Goal: Task Accomplishment & Management: Complete application form

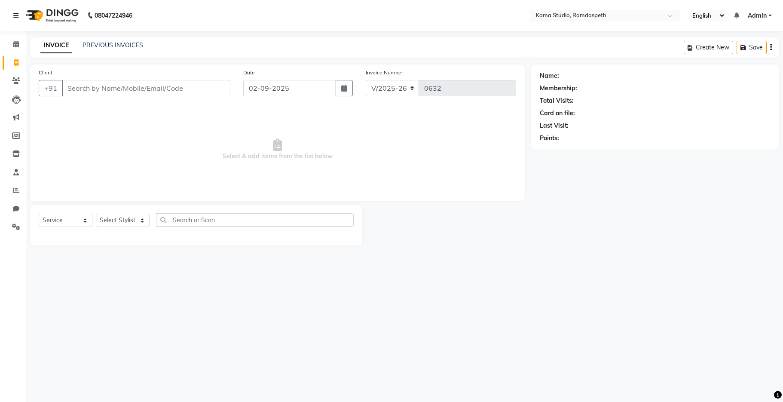
select select "7582"
select select "service"
click at [144, 93] on input "Client" at bounding box center [146, 88] width 169 height 16
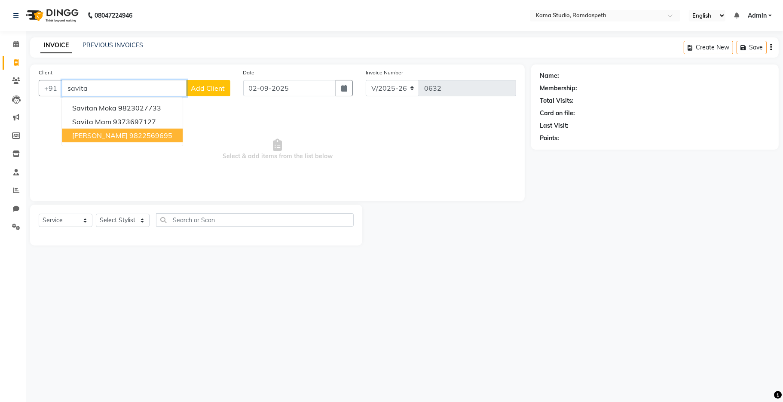
click at [141, 136] on ngb-highlight "9822569695" at bounding box center [150, 135] width 43 height 9
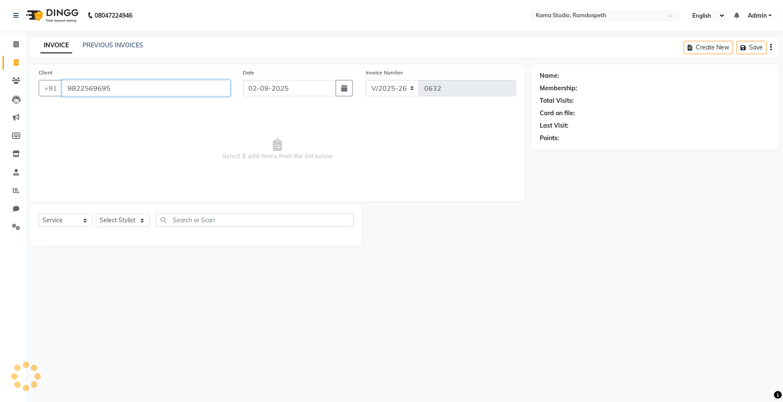
type input "9822569695"
select select "1: Object"
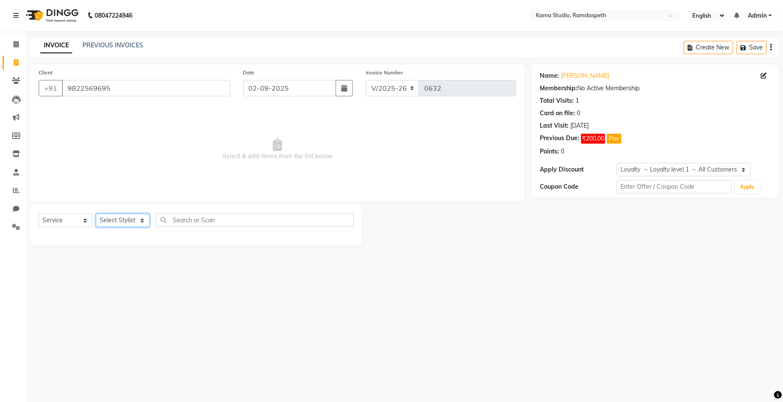
click at [128, 223] on select "Select Stylist [PERSON_NAME] [PERSON_NAME] Ankit Dhawariya [PERSON_NAME] Sir [P…" at bounding box center [123, 220] width 54 height 13
select select "67945"
click at [96, 214] on select "Select Stylist [PERSON_NAME] [PERSON_NAME] Ankit Dhawariya [PERSON_NAME] Sir [P…" at bounding box center [123, 220] width 54 height 13
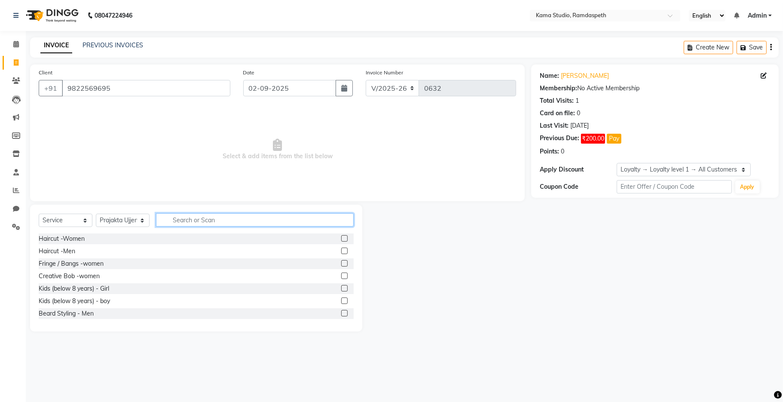
click at [196, 224] on input "text" at bounding box center [255, 219] width 198 height 13
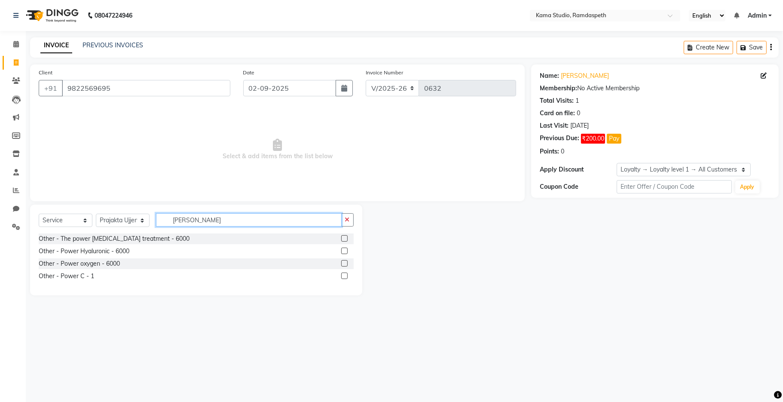
type input "[PERSON_NAME]"
click at [344, 276] on label at bounding box center [344, 276] width 6 height 6
click at [344, 276] on input "checkbox" at bounding box center [344, 276] width 6 height 6
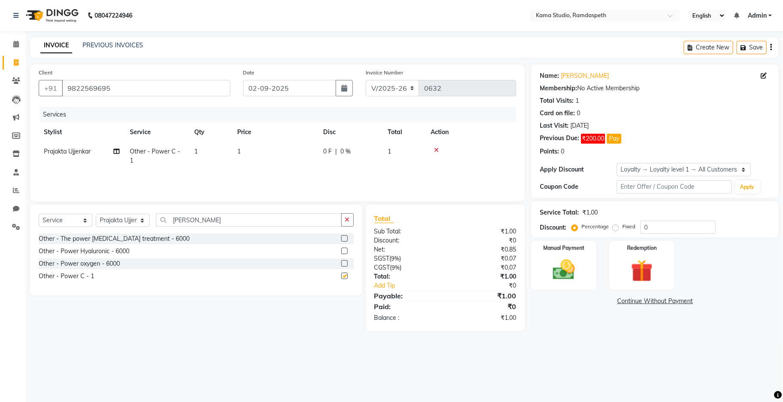
checkbox input "false"
click at [253, 150] on td "1" at bounding box center [275, 156] width 86 height 28
select select "67945"
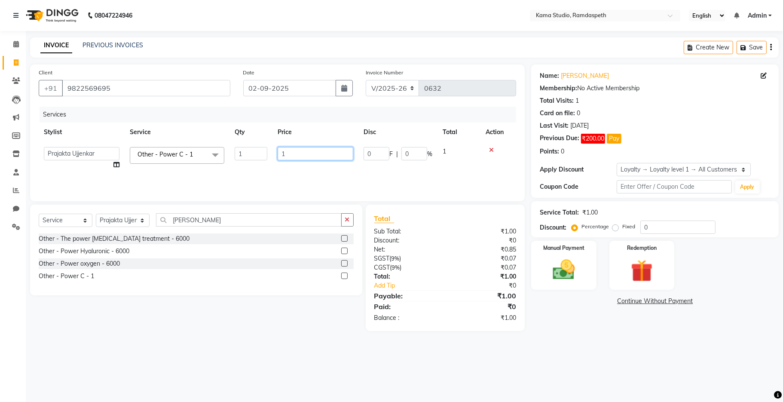
drag, startPoint x: 289, startPoint y: 154, endPoint x: 276, endPoint y: 151, distance: 13.2
click at [276, 152] on td "1" at bounding box center [316, 158] width 86 height 33
type input "6500"
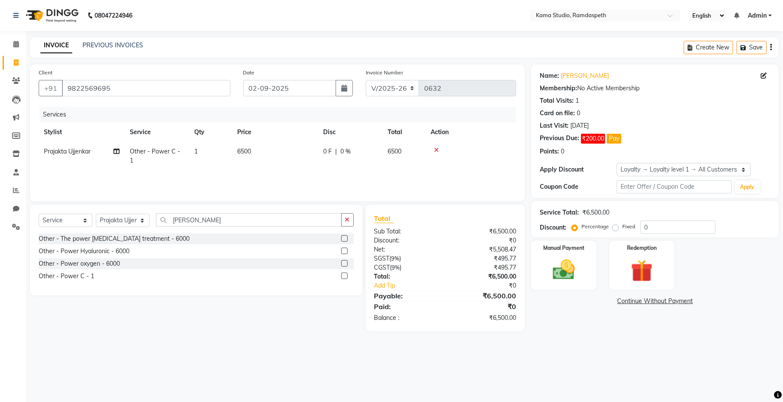
click at [271, 166] on tr "[PERSON_NAME] Ujjenkar Other - Power C - 1 1 6500 0 F | 0 % 6500" at bounding box center [278, 156] width 478 height 28
drag, startPoint x: 202, startPoint y: 219, endPoint x: 152, endPoint y: 217, distance: 50.3
click at [152, 217] on div "Select Service Product Membership Package Voucher Prepaid Gift Card Select Styl…" at bounding box center [196, 223] width 315 height 20
type input "eye"
click at [345, 262] on label at bounding box center [344, 263] width 6 height 6
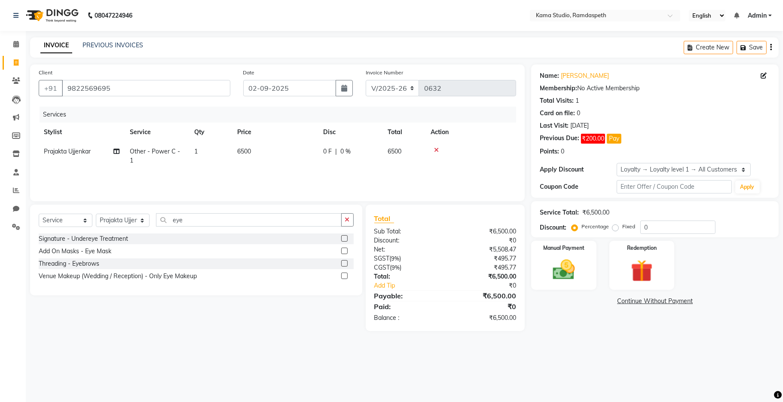
click at [345, 262] on input "checkbox" at bounding box center [344, 264] width 6 height 6
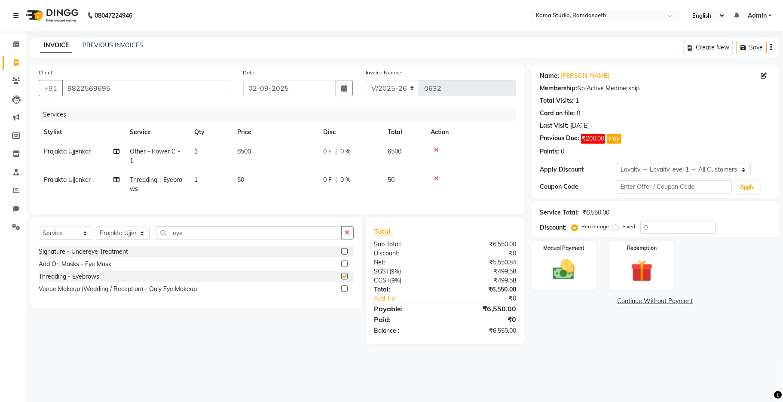
checkbox input "false"
drag, startPoint x: 232, startPoint y: 243, endPoint x: 158, endPoint y: 233, distance: 74.7
click at [159, 233] on div "Select Service Product Membership Package Voucher Prepaid Gift Card Select Styl…" at bounding box center [196, 263] width 332 height 91
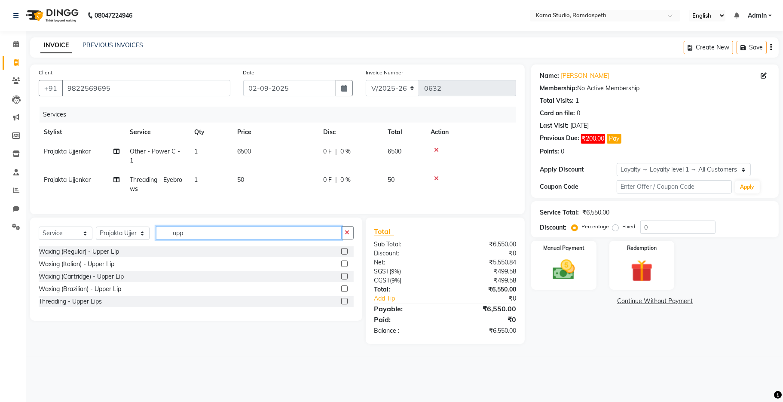
type input "upp"
click at [344, 304] on label at bounding box center [344, 301] width 6 height 6
click at [344, 304] on input "checkbox" at bounding box center [344, 302] width 6 height 6
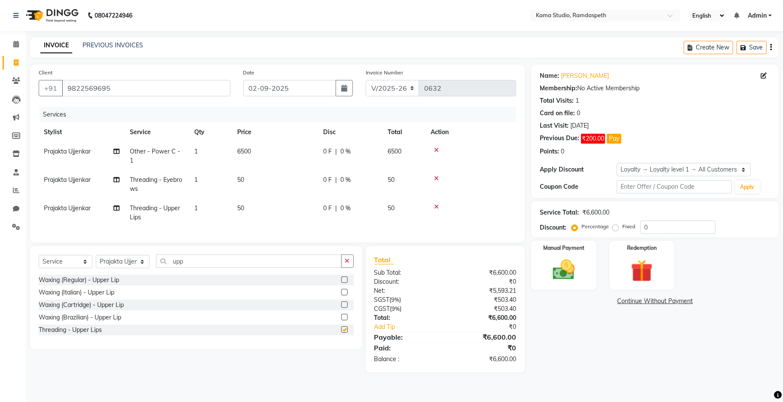
checkbox input "false"
drag, startPoint x: 241, startPoint y: 269, endPoint x: 146, endPoint y: 259, distance: 95.5
click at [146, 259] on div "Select Service Product Membership Package Voucher Prepaid Gift Card Select Styl…" at bounding box center [196, 297] width 332 height 103
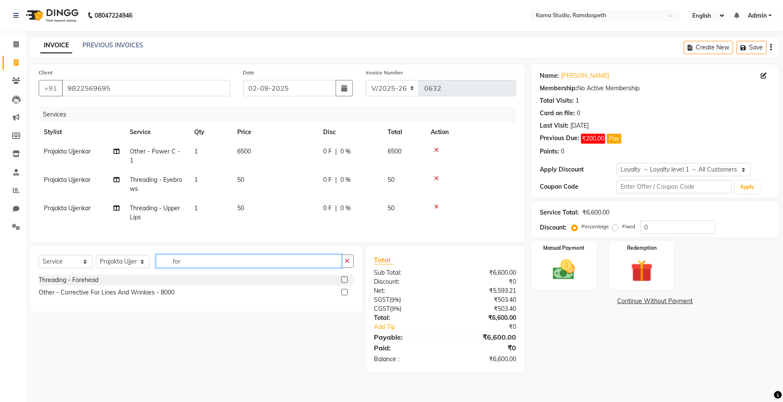
type input "for"
click at [342, 283] on label at bounding box center [344, 279] width 6 height 6
click at [342, 283] on input "checkbox" at bounding box center [344, 280] width 6 height 6
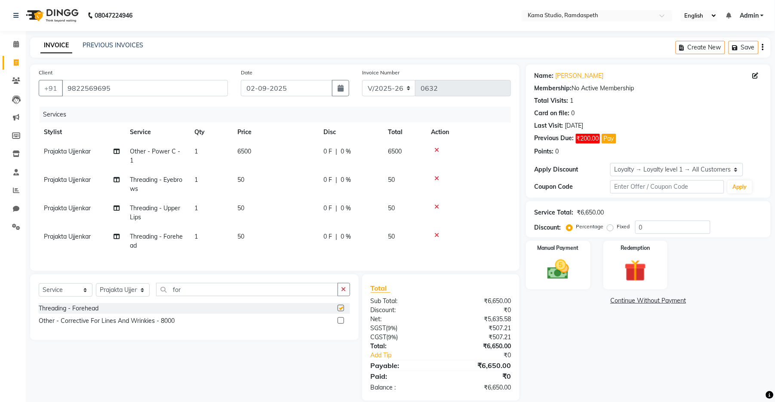
checkbox input "false"
click at [255, 179] on td "50" at bounding box center [275, 184] width 86 height 28
select select "67945"
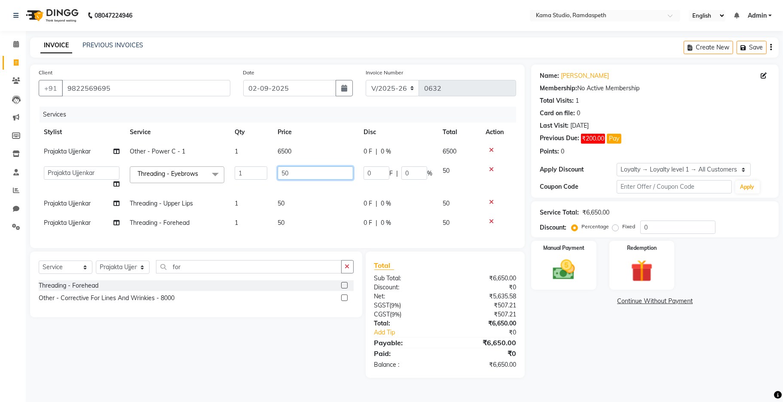
drag, startPoint x: 294, startPoint y: 175, endPoint x: 279, endPoint y: 175, distance: 15.5
click at [279, 175] on input "50" at bounding box center [316, 172] width 76 height 13
type input "100"
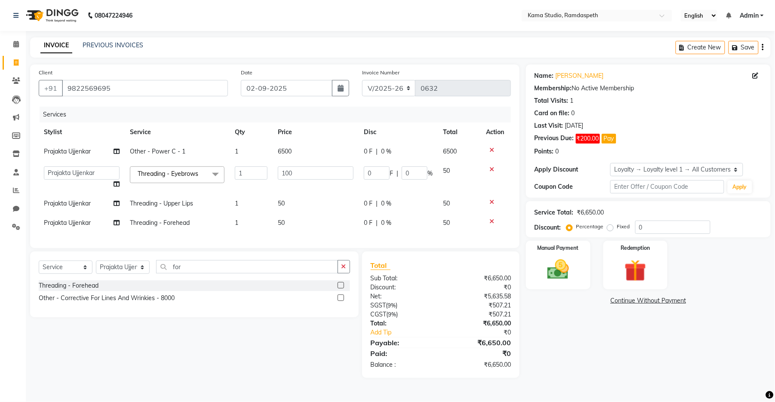
click at [282, 236] on div "Services Stylist Service Qty Price Disc Total Action [PERSON_NAME] Ujjenkar Oth…" at bounding box center [275, 173] width 472 height 133
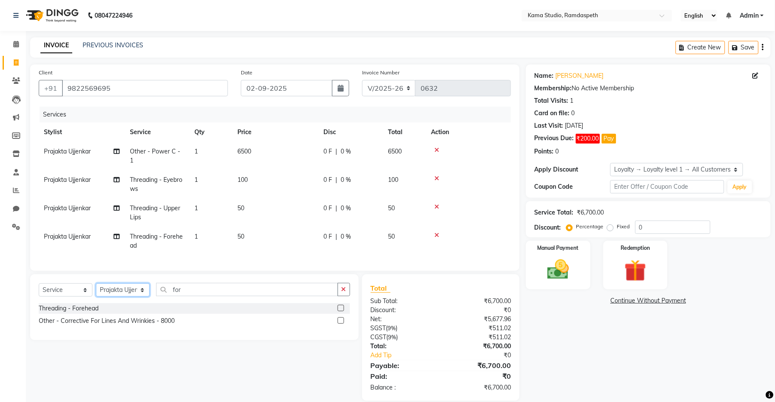
click at [134, 294] on select "Select Stylist [PERSON_NAME] [PERSON_NAME] Ankit Dhawariya [PERSON_NAME] Sir [P…" at bounding box center [123, 289] width 54 height 13
select select "85416"
click at [96, 292] on select "Select Stylist [PERSON_NAME] [PERSON_NAME] Ankit Dhawariya [PERSON_NAME] Sir [P…" at bounding box center [123, 289] width 54 height 13
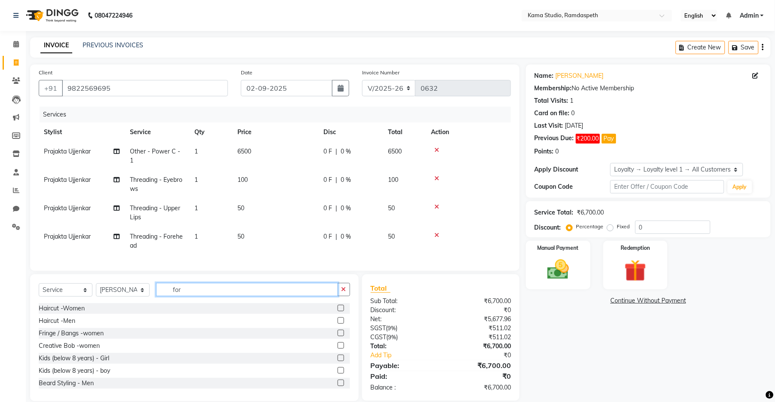
drag, startPoint x: 174, startPoint y: 301, endPoint x: 169, endPoint y: 300, distance: 5.2
click at [169, 296] on input "for" at bounding box center [247, 289] width 182 height 13
type input "nail"
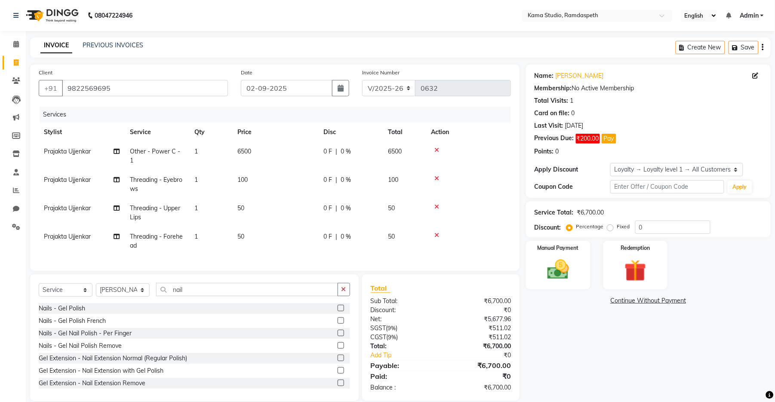
click at [337, 311] on label at bounding box center [340, 308] width 6 height 6
click at [337, 311] on input "checkbox" at bounding box center [340, 309] width 6 height 6
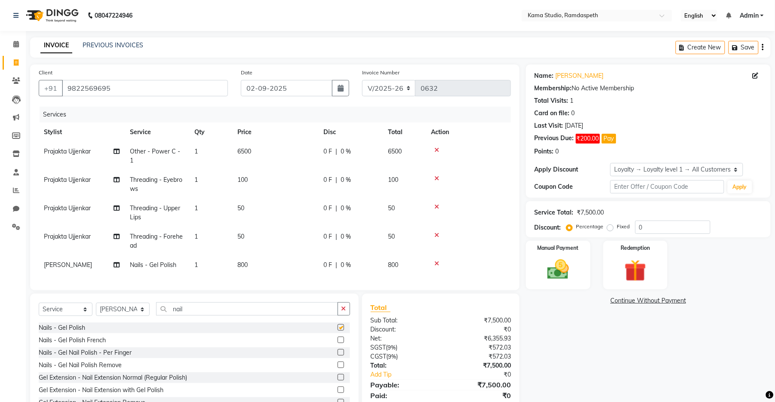
checkbox input "false"
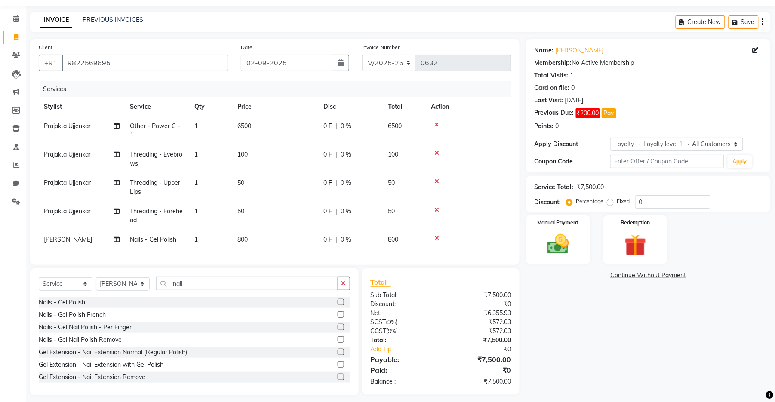
scroll to position [40, 0]
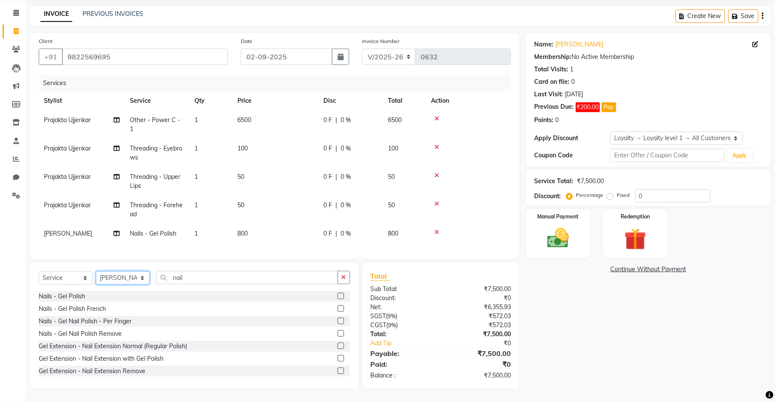
click at [134, 275] on select "Select Stylist [PERSON_NAME] [PERSON_NAME] Ankit Dhawariya [PERSON_NAME] Sir [P…" at bounding box center [123, 277] width 54 height 13
select select "67942"
click at [96, 272] on select "Select Stylist [PERSON_NAME] [PERSON_NAME] Ankit Dhawariya [PERSON_NAME] Sir [P…" at bounding box center [123, 277] width 54 height 13
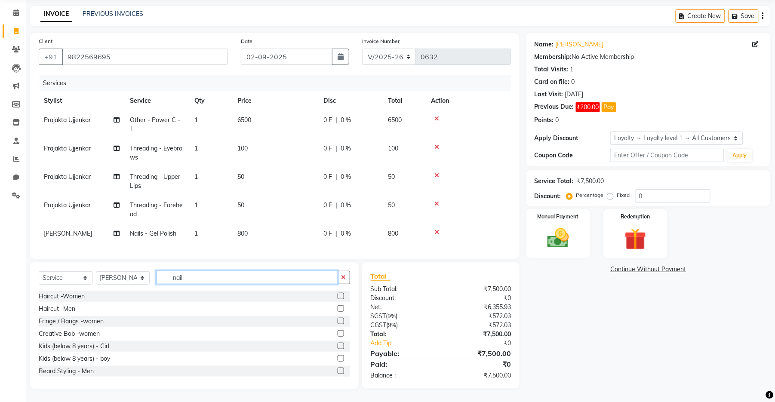
drag, startPoint x: 198, startPoint y: 274, endPoint x: 159, endPoint y: 274, distance: 39.5
click at [159, 274] on input "nail" at bounding box center [247, 277] width 182 height 13
type input "pedi"
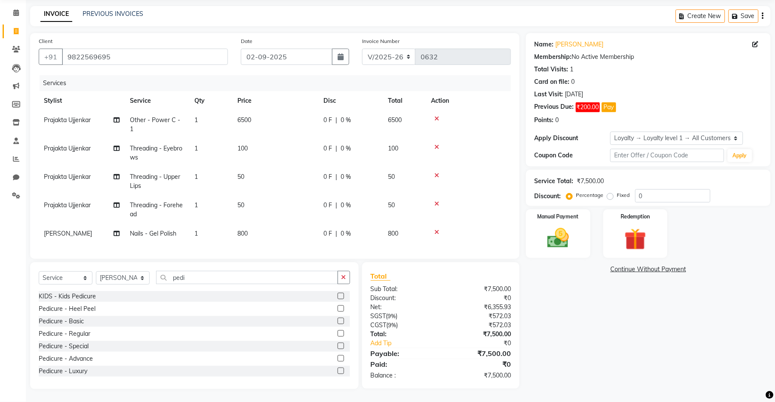
click at [337, 333] on label at bounding box center [340, 333] width 6 height 6
click at [337, 333] on input "checkbox" at bounding box center [340, 334] width 6 height 6
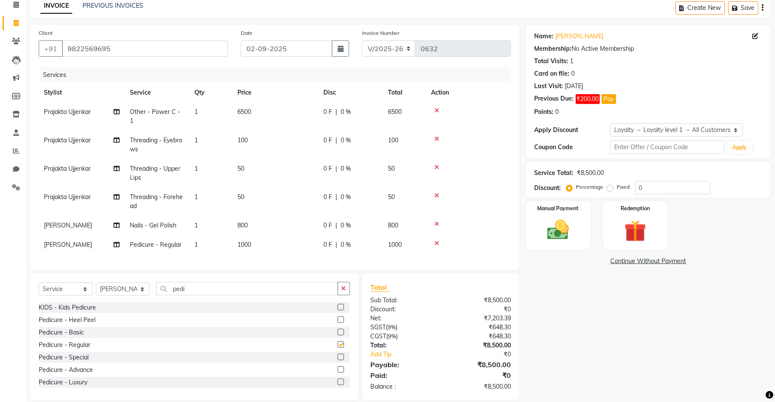
checkbox input "false"
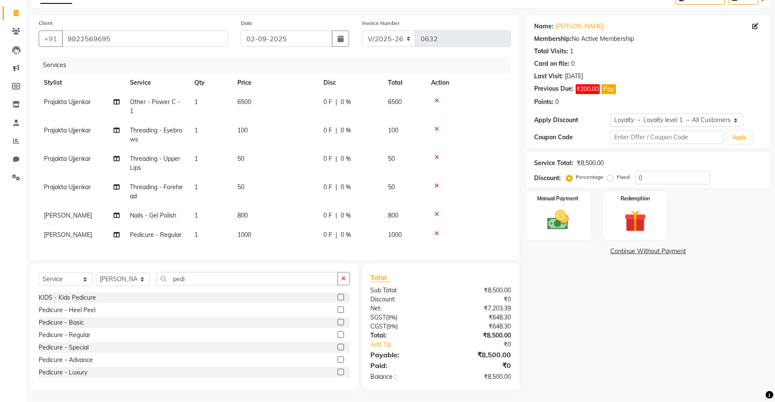
scroll to position [59, 0]
click at [555, 195] on div "Manual Payment" at bounding box center [557, 214] width 67 height 50
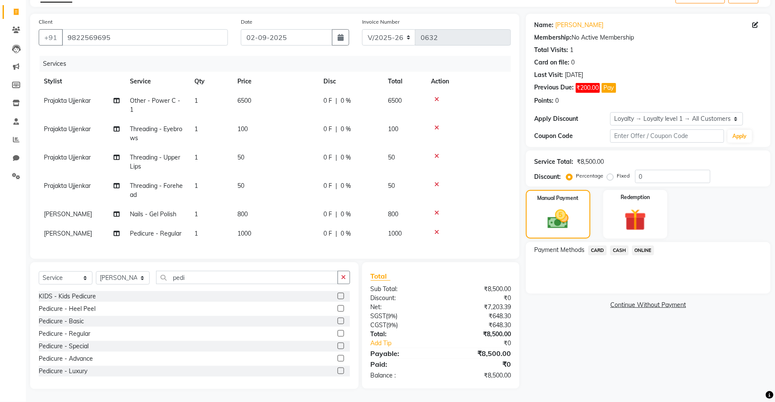
click at [622, 245] on span "CASH" at bounding box center [619, 250] width 18 height 10
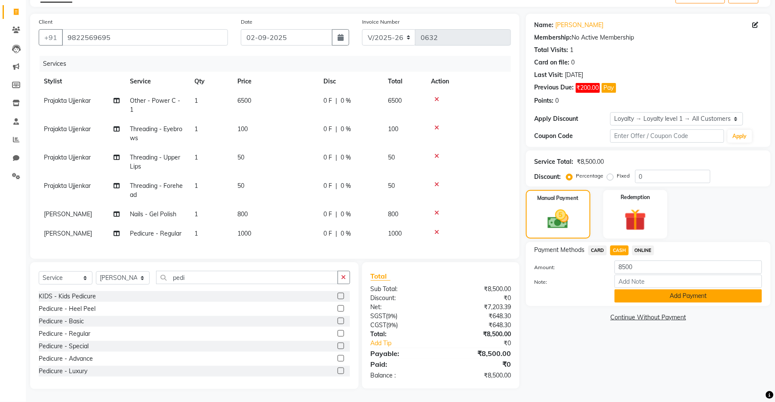
click at [632, 289] on button "Add Payment" at bounding box center [687, 295] width 147 height 13
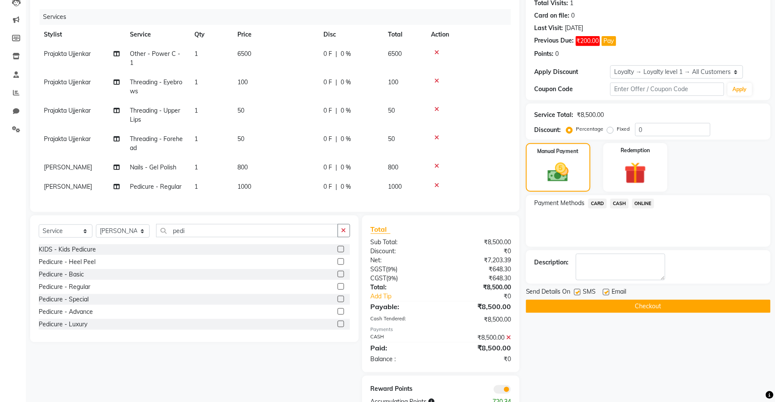
scroll to position [131, 0]
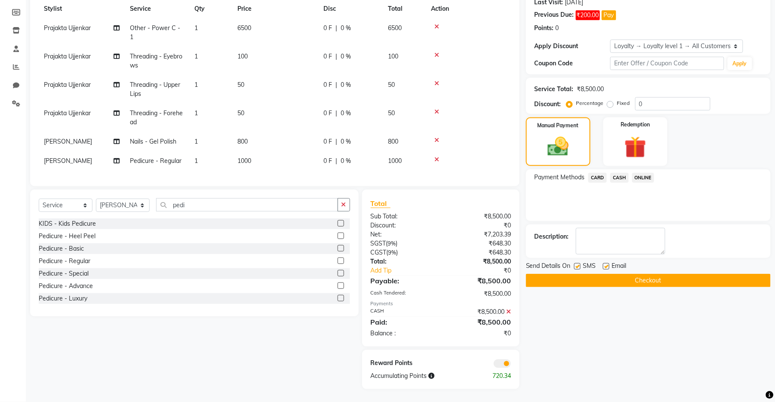
click at [578, 263] on label at bounding box center [577, 266] width 6 height 6
click at [578, 264] on input "checkbox" at bounding box center [577, 267] width 6 height 6
checkbox input "false"
click at [606, 263] on label at bounding box center [606, 266] width 6 height 6
click at [606, 264] on input "checkbox" at bounding box center [606, 267] width 6 height 6
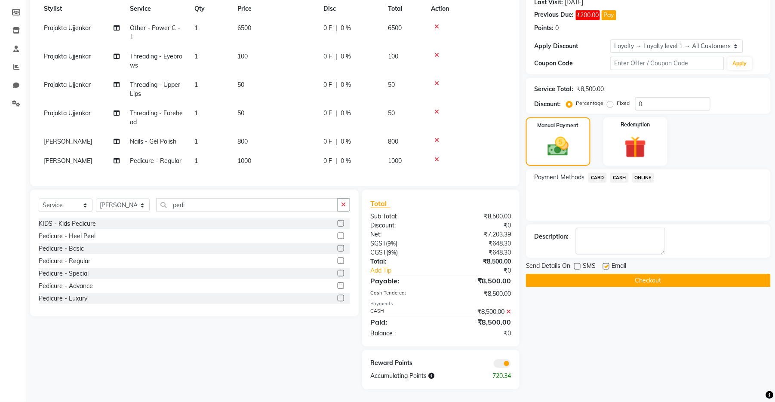
checkbox input "false"
click at [587, 274] on button "Checkout" at bounding box center [648, 280] width 245 height 13
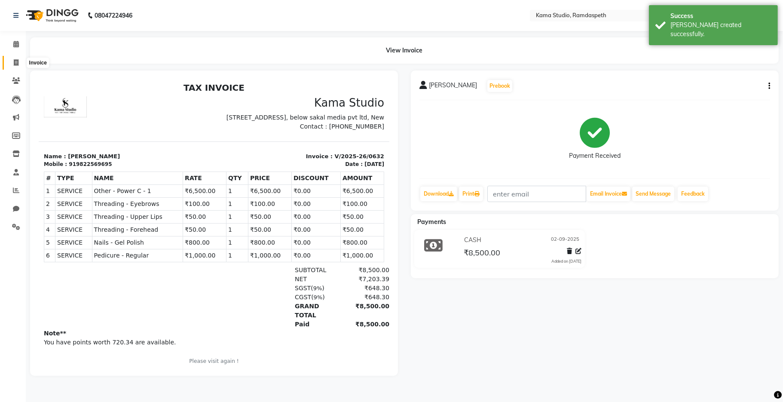
click at [14, 63] on icon at bounding box center [16, 62] width 5 height 6
select select "7582"
select select "service"
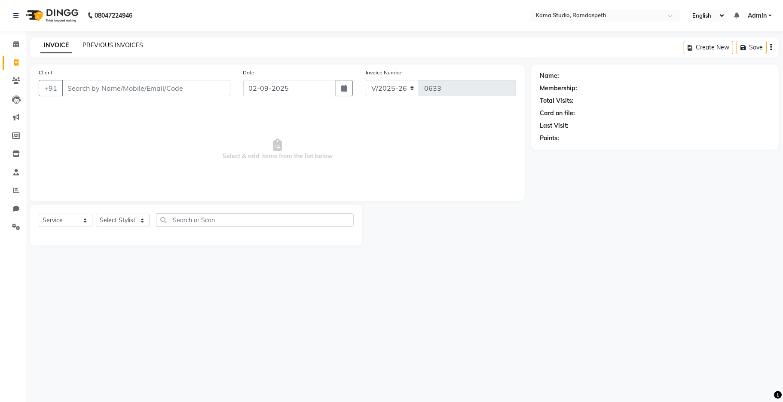
click at [95, 45] on link "PREVIOUS INVOICES" at bounding box center [113, 45] width 61 height 8
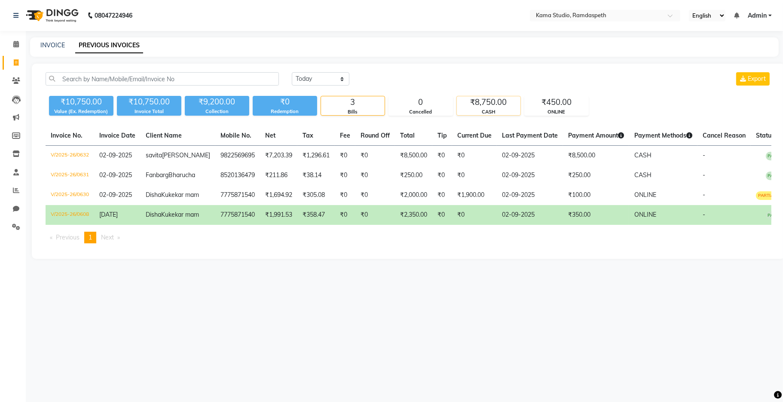
click at [509, 106] on div "₹8,750.00" at bounding box center [489, 102] width 64 height 12
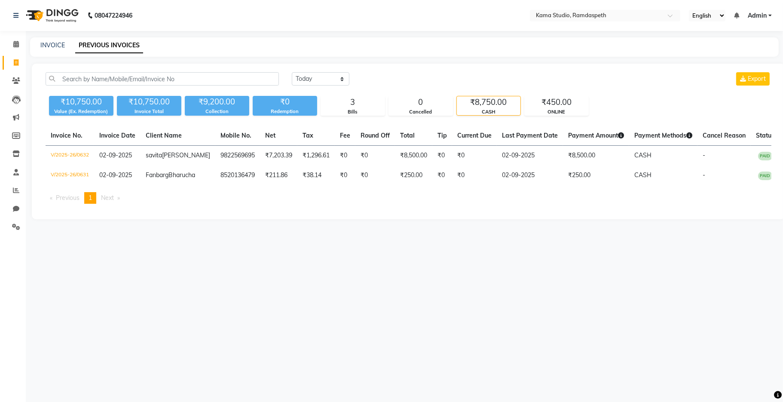
click at [592, 219] on div "[DATE] [DATE] Custom Range Export ₹10,750.00 Value (Ex. Redemption) ₹10,750.00 …" at bounding box center [409, 142] width 754 height 156
